Goal: Transaction & Acquisition: Obtain resource

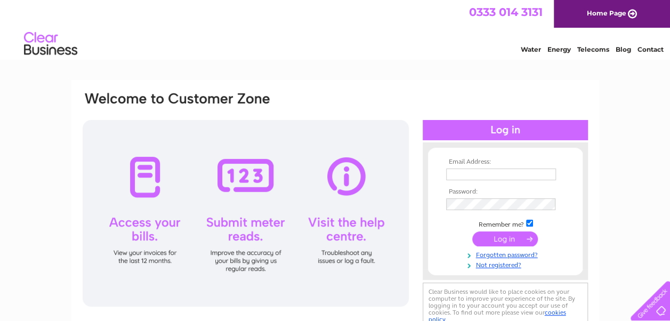
type input "[EMAIL_ADDRESS][DOMAIN_NAME]"
click at [511, 240] on input "submit" at bounding box center [505, 238] width 66 height 15
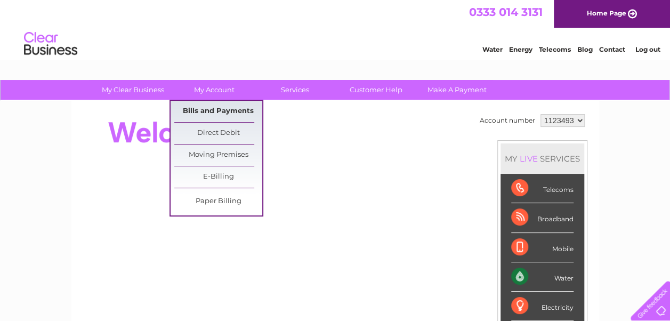
click at [214, 110] on link "Bills and Payments" at bounding box center [218, 111] width 88 height 21
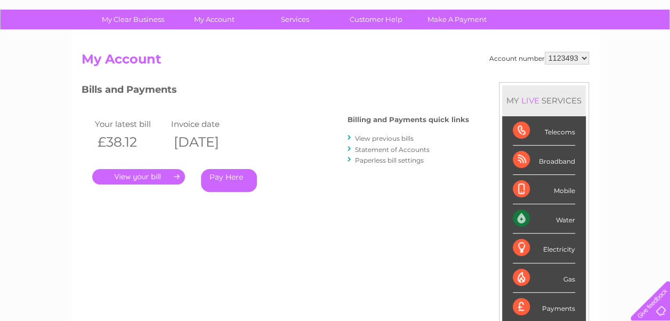
scroll to position [107, 0]
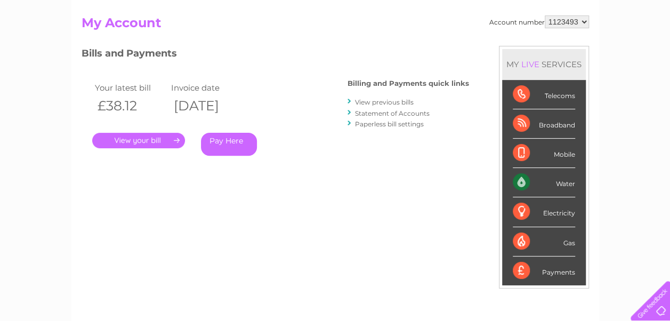
click at [382, 100] on link "View previous bills" at bounding box center [384, 102] width 59 height 8
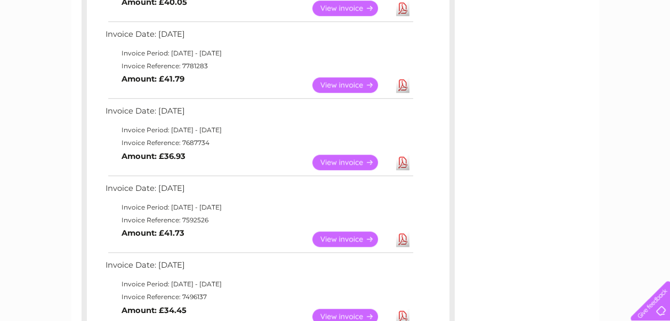
scroll to position [480, 0]
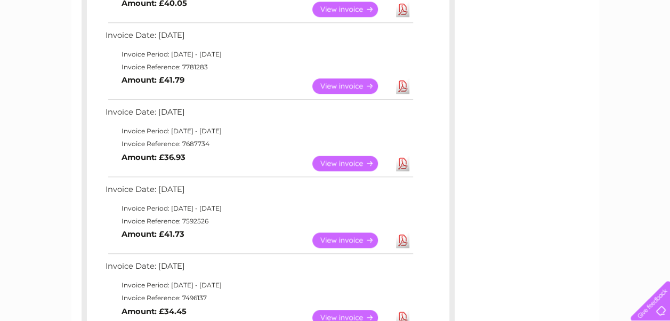
click at [400, 160] on link "Download" at bounding box center [402, 163] width 13 height 15
click at [404, 86] on link "Download" at bounding box center [402, 85] width 13 height 15
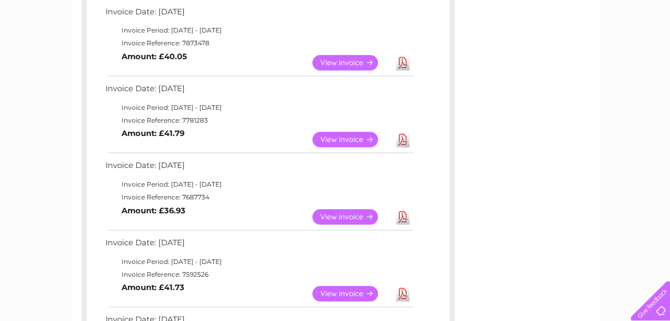
scroll to position [373, 0]
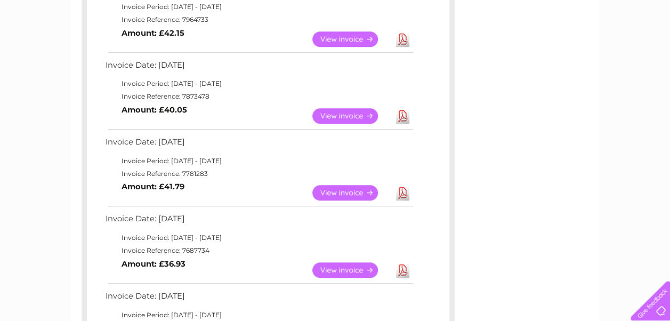
click at [405, 117] on link "Download" at bounding box center [402, 115] width 13 height 15
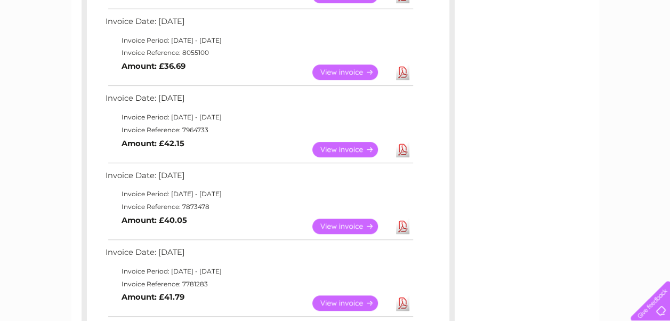
scroll to position [213, 0]
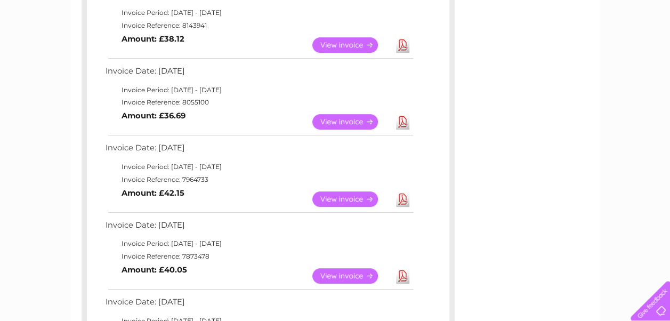
click at [402, 201] on link "Download" at bounding box center [402, 198] width 13 height 15
click at [404, 125] on link "Download" at bounding box center [402, 121] width 13 height 15
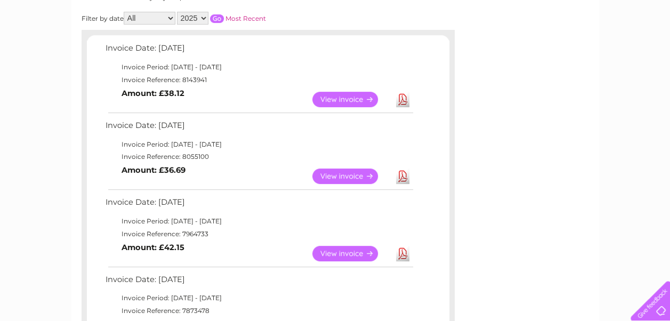
scroll to position [107, 0]
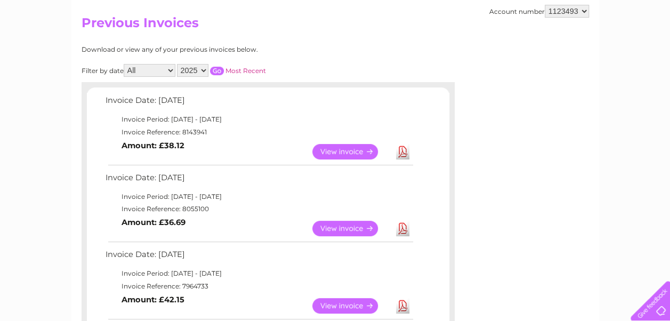
click at [406, 152] on link "Download" at bounding box center [402, 151] width 13 height 15
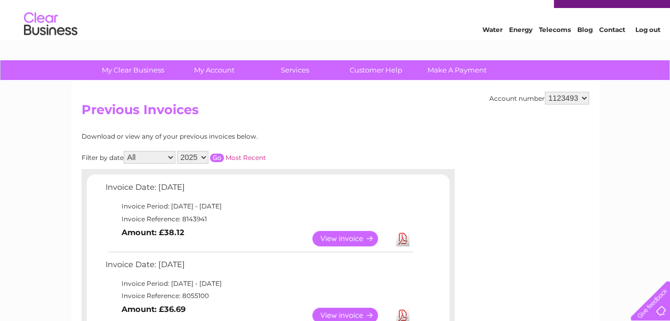
scroll to position [0, 0]
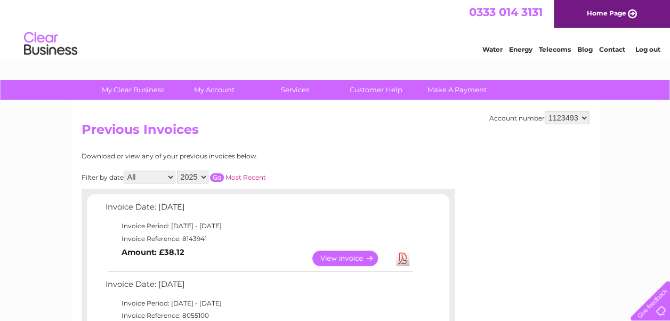
click at [645, 48] on link "Log out" at bounding box center [647, 49] width 25 height 8
